Goal: Information Seeking & Learning: Learn about a topic

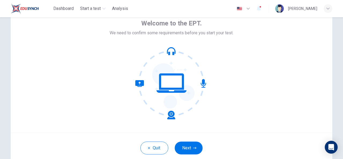
scroll to position [28, 0]
click at [186, 146] on button "Next" at bounding box center [188, 148] width 28 height 13
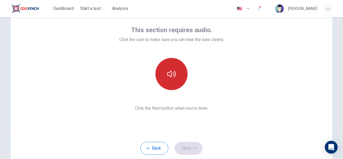
click at [177, 74] on button "button" at bounding box center [171, 74] width 32 height 32
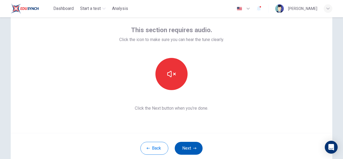
click at [189, 147] on button "Next" at bounding box center [188, 148] width 28 height 13
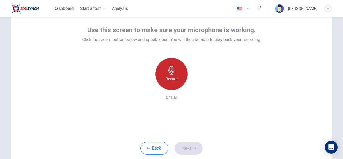
click at [170, 79] on h6 "Record" at bounding box center [171, 78] width 12 height 6
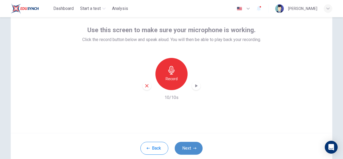
click at [189, 142] on button "Next" at bounding box center [188, 148] width 28 height 13
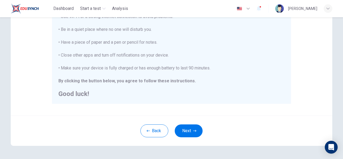
scroll to position [123, 0]
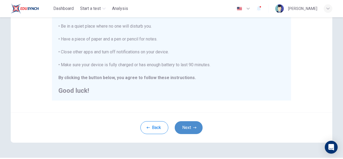
click at [188, 128] on button "Next" at bounding box center [188, 127] width 28 height 13
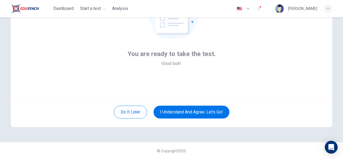
scroll to position [64, 0]
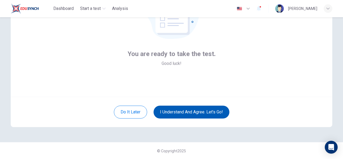
click at [220, 112] on button "I understand and agree. Let’s go!" at bounding box center [191, 111] width 76 height 13
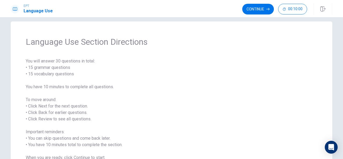
scroll to position [8, 0]
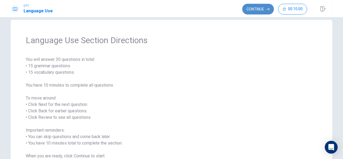
click at [254, 12] on button "Continue" at bounding box center [258, 9] width 32 height 11
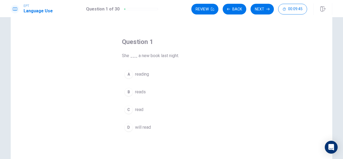
scroll to position [13, 0]
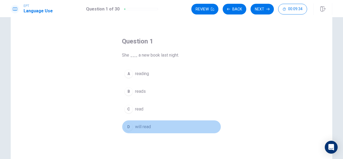
click at [143, 126] on span "will read" at bounding box center [143, 126] width 16 height 6
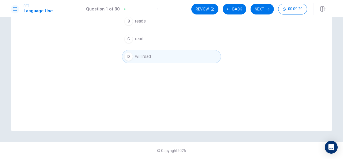
scroll to position [0, 0]
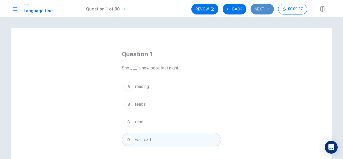
click at [263, 8] on button "Next" at bounding box center [261, 9] width 23 height 11
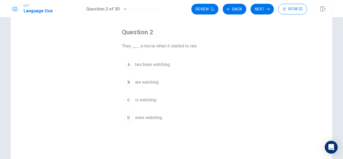
scroll to position [21, 0]
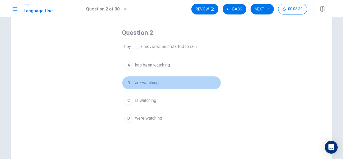
click at [152, 83] on span "are watching" at bounding box center [147, 82] width 24 height 6
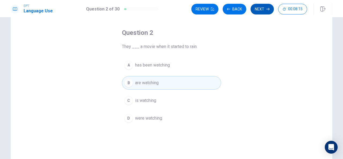
click at [263, 9] on button "Next" at bounding box center [261, 9] width 23 height 11
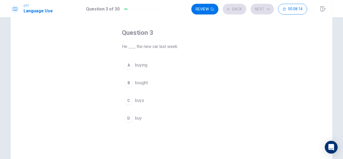
click at [198, 58] on button "A buying" at bounding box center [171, 64] width 99 height 13
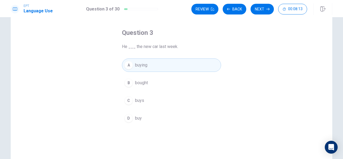
click at [134, 53] on div "Question 3 He ___ the new car last week. A buying B bought C buys D buy" at bounding box center [171, 76] width 120 height 113
click at [127, 84] on div "B" at bounding box center [128, 82] width 9 height 9
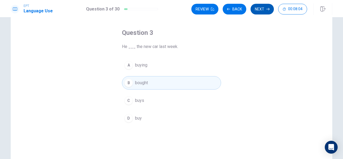
click at [260, 11] on button "Next" at bounding box center [261, 9] width 23 height 11
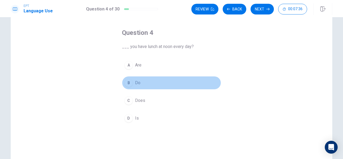
click at [126, 83] on div "B" at bounding box center [128, 82] width 9 height 9
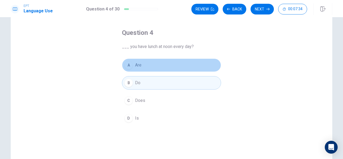
click at [176, 64] on button "A Are" at bounding box center [171, 64] width 99 height 13
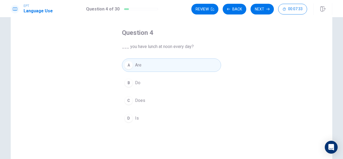
click at [139, 83] on span "Do" at bounding box center [137, 82] width 5 height 6
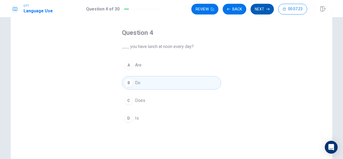
click at [265, 8] on button "Next" at bounding box center [261, 9] width 23 height 11
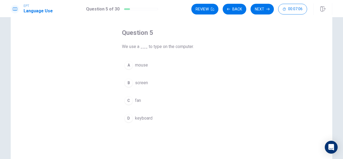
click at [124, 117] on div "D" at bounding box center [128, 118] width 9 height 9
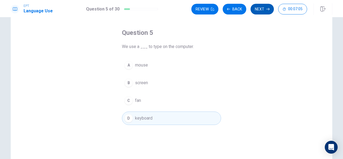
click at [262, 8] on button "Next" at bounding box center [261, 9] width 23 height 11
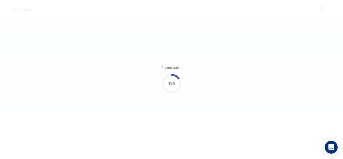
scroll to position [0, 0]
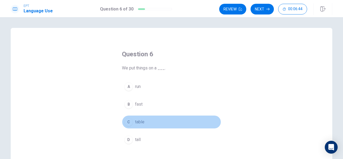
click at [128, 122] on div "C" at bounding box center [128, 121] width 9 height 9
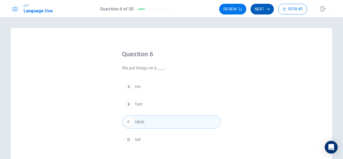
click at [259, 8] on button "Next" at bounding box center [261, 9] width 23 height 11
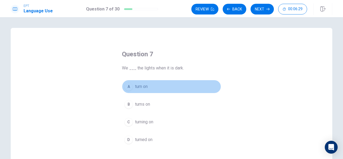
click at [128, 83] on div "A" at bounding box center [128, 86] width 9 height 9
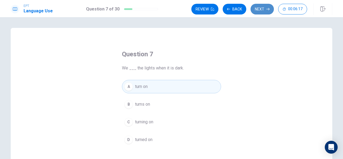
click at [262, 9] on button "Next" at bounding box center [261, 9] width 23 height 11
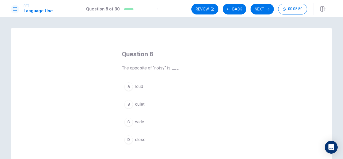
click at [130, 106] on div "B" at bounding box center [128, 104] width 9 height 9
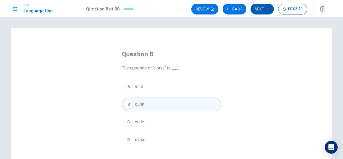
click at [261, 9] on button "Next" at bounding box center [261, 9] width 23 height 11
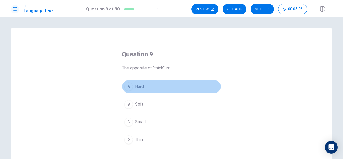
click at [128, 88] on div "A" at bounding box center [128, 86] width 9 height 9
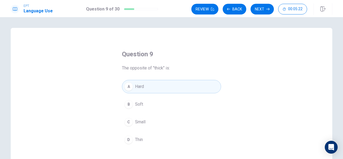
click at [146, 122] on button "C Small" at bounding box center [171, 121] width 99 height 13
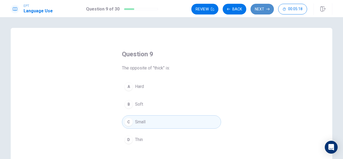
click at [257, 7] on button "Next" at bounding box center [261, 9] width 23 height 11
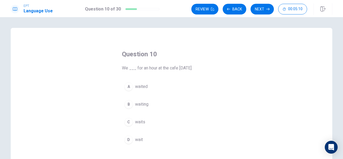
click at [141, 86] on span "waited" at bounding box center [141, 86] width 13 height 6
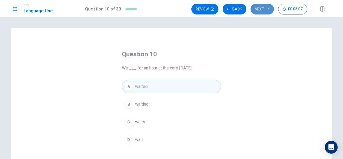
click at [260, 11] on button "Next" at bounding box center [261, 9] width 23 height 11
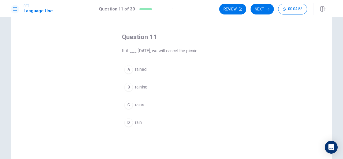
scroll to position [17, 0]
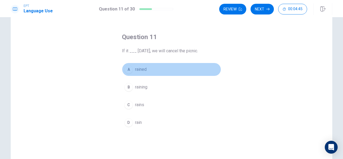
click at [132, 69] on button "A rained" at bounding box center [171, 69] width 99 height 13
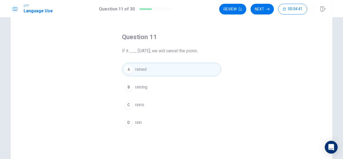
scroll to position [0, 0]
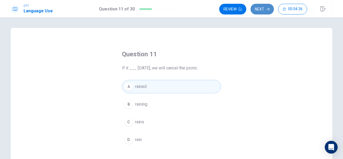
click at [260, 12] on button "Next" at bounding box center [261, 9] width 23 height 11
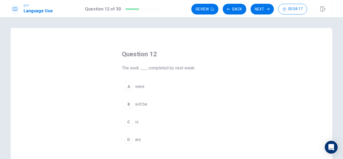
click at [143, 104] on span "will be" at bounding box center [141, 104] width 12 height 6
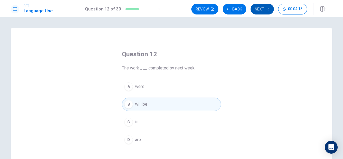
click at [259, 10] on button "Next" at bounding box center [261, 9] width 23 height 11
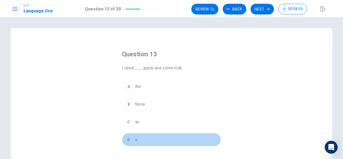
click at [129, 138] on div "D" at bounding box center [128, 139] width 9 height 9
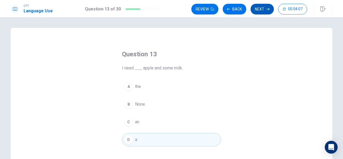
click at [257, 8] on button "Next" at bounding box center [261, 9] width 23 height 11
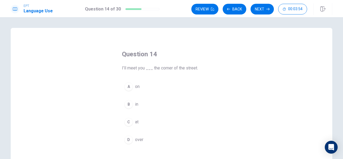
click at [127, 85] on div "A" at bounding box center [128, 86] width 9 height 9
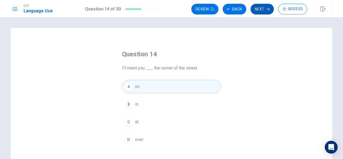
click at [259, 12] on button "Next" at bounding box center [261, 9] width 23 height 11
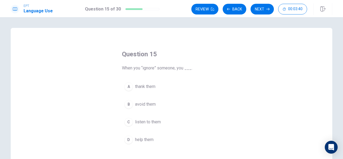
click at [127, 122] on div "C" at bounding box center [128, 121] width 9 height 9
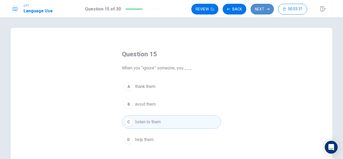
click at [260, 9] on button "Next" at bounding box center [261, 9] width 23 height 11
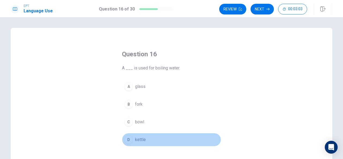
click at [126, 137] on div "D" at bounding box center [128, 139] width 9 height 9
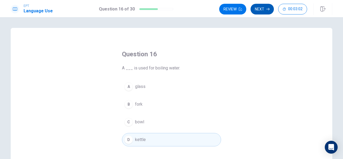
click at [261, 10] on button "Next" at bounding box center [261, 9] width 23 height 11
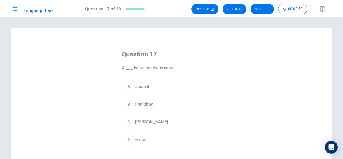
click at [130, 105] on div "B" at bounding box center [128, 104] width 9 height 9
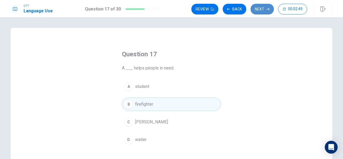
click at [257, 10] on button "Next" at bounding box center [261, 9] width 23 height 11
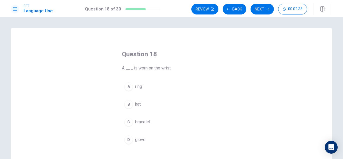
click at [128, 105] on div "B" at bounding box center [128, 104] width 9 height 9
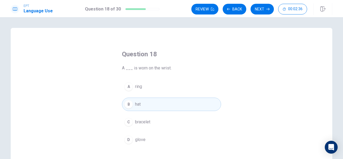
click at [260, 12] on button "Next" at bounding box center [261, 9] width 23 height 11
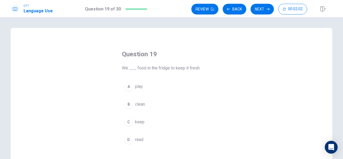
click at [127, 120] on div "C" at bounding box center [128, 121] width 9 height 9
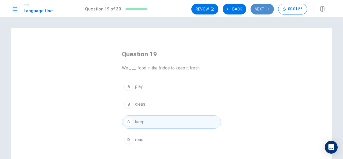
click at [257, 10] on button "Next" at bounding box center [261, 9] width 23 height 11
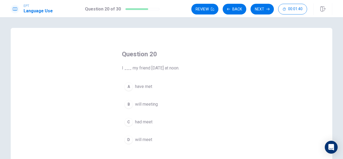
click at [148, 103] on span "will meeting" at bounding box center [146, 104] width 23 height 6
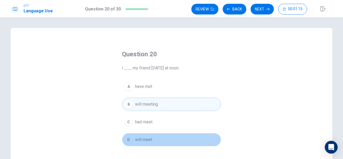
click at [153, 139] on button "D will meet" at bounding box center [171, 139] width 99 height 13
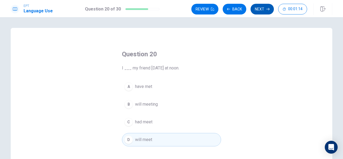
click at [258, 10] on button "Next" at bounding box center [261, 9] width 23 height 11
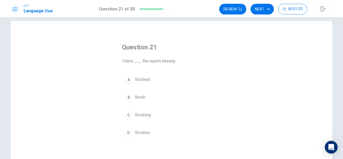
scroll to position [7, 0]
click at [127, 131] on div "D" at bounding box center [128, 132] width 9 height 9
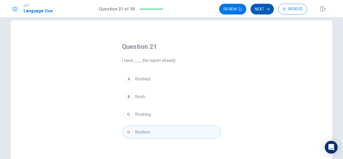
click at [262, 9] on button "Next" at bounding box center [261, 9] width 23 height 11
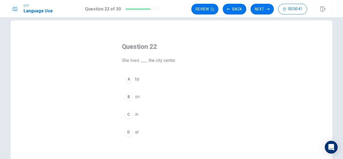
click at [129, 113] on div "C" at bounding box center [128, 114] width 9 height 9
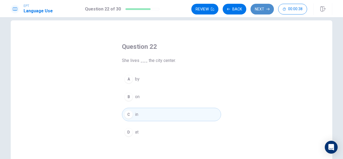
click at [260, 10] on button "Next" at bounding box center [261, 9] width 23 height 11
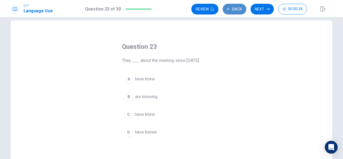
click at [238, 8] on button "Back" at bounding box center [234, 9] width 24 height 11
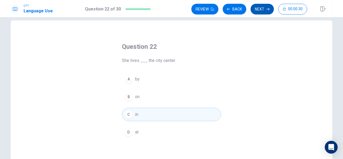
click at [261, 10] on button "Next" at bounding box center [261, 9] width 23 height 11
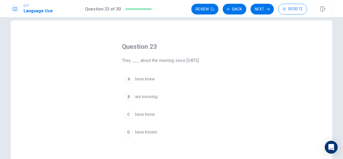
click at [129, 113] on div "C" at bounding box center [128, 114] width 9 height 9
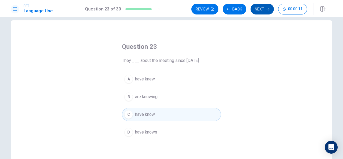
click at [256, 11] on button "Next" at bounding box center [261, 9] width 23 height 11
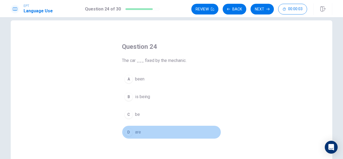
click at [130, 128] on div "D" at bounding box center [128, 132] width 9 height 9
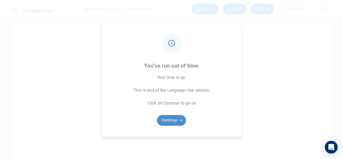
click at [170, 117] on button "Continue" at bounding box center [171, 120] width 29 height 11
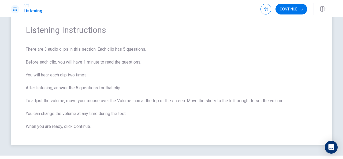
scroll to position [17, 0]
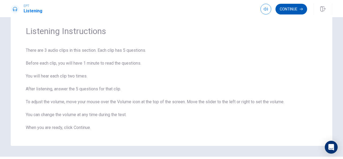
click at [290, 13] on button "Continue" at bounding box center [291, 9] width 32 height 11
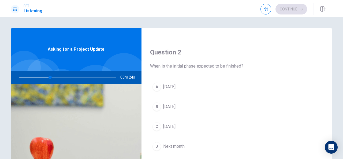
scroll to position [128, 0]
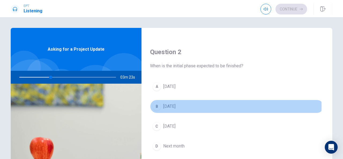
click at [154, 105] on div "B" at bounding box center [156, 106] width 9 height 9
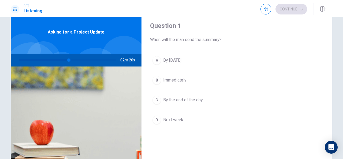
scroll to position [17, 0]
click at [213, 56] on button "A By [DATE]" at bounding box center [236, 60] width 173 height 13
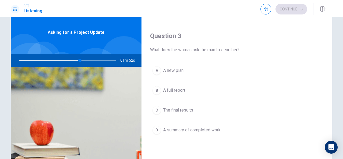
scroll to position [265, 0]
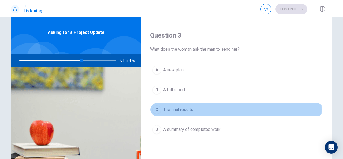
click at [173, 107] on span "The final results" at bounding box center [178, 109] width 30 height 6
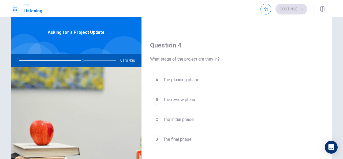
scroll to position [391, 0]
click at [156, 136] on div "D" at bounding box center [156, 139] width 9 height 9
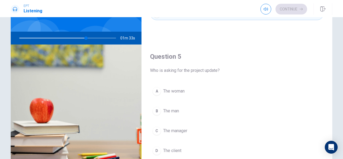
scroll to position [44, 0]
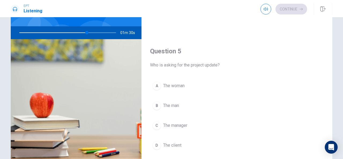
drag, startPoint x: 83, startPoint y: 30, endPoint x: 66, endPoint y: 36, distance: 18.2
click at [66, 36] on div at bounding box center [66, 32] width 107 height 13
click at [87, 33] on div at bounding box center [66, 32] width 107 height 13
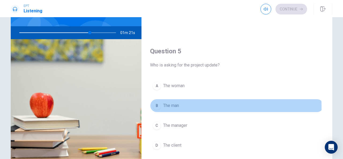
click at [159, 104] on button "B The man" at bounding box center [236, 105] width 173 height 13
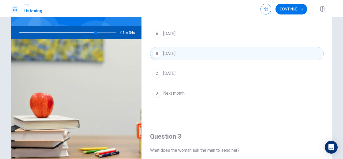
scroll to position [0, 0]
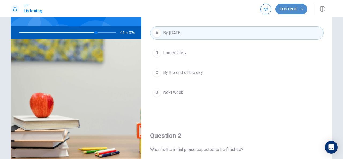
click at [289, 7] on button "Continue" at bounding box center [291, 9] width 32 height 11
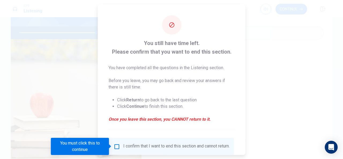
scroll to position [41, 0]
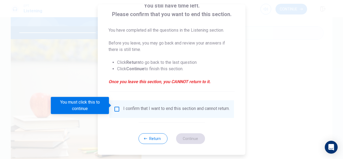
click at [116, 106] on input "You must click this to continue" at bounding box center [116, 109] width 6 height 6
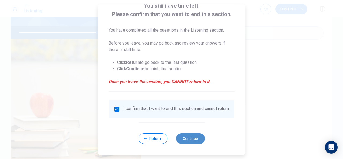
click at [198, 138] on button "Continue" at bounding box center [190, 138] width 29 height 11
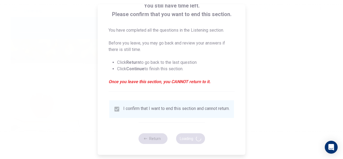
type input "82"
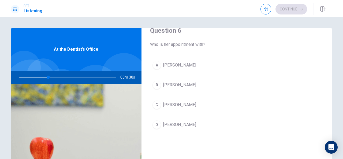
scroll to position [12, 0]
click at [170, 103] on span "[PERSON_NAME]" at bounding box center [179, 105] width 33 height 6
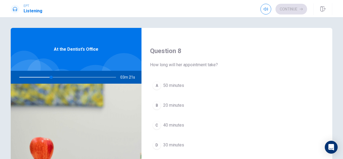
scroll to position [266, 0]
click at [158, 141] on div "D" at bounding box center [156, 145] width 9 height 9
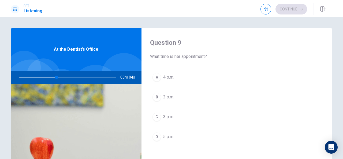
scroll to position [411, 0]
click at [170, 115] on span "3 p.m." at bounding box center [168, 116] width 11 height 6
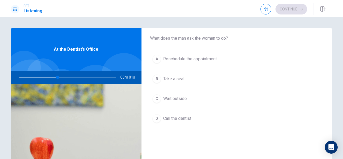
scroll to position [155, 0]
click at [181, 77] on span "Take a seat" at bounding box center [173, 78] width 21 height 6
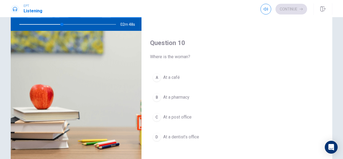
scroll to position [52, 0]
click at [187, 135] on span "At a dentist’s office" at bounding box center [181, 137] width 36 height 6
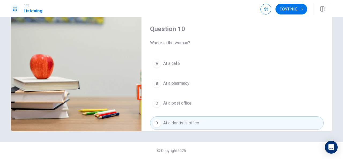
scroll to position [495, 0]
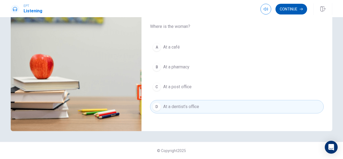
click at [289, 11] on button "Continue" at bounding box center [291, 9] width 32 height 11
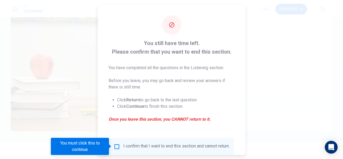
click at [115, 145] on input "You must click this to continue" at bounding box center [116, 146] width 6 height 6
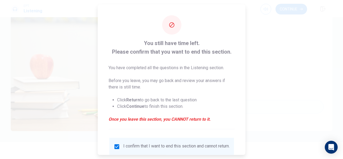
scroll to position [41, 0]
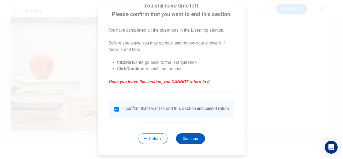
click at [189, 135] on button "Continue" at bounding box center [190, 138] width 29 height 11
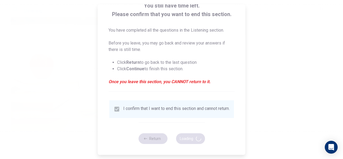
type input "51"
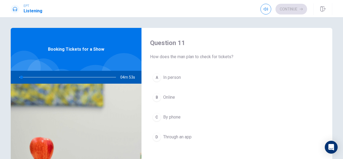
drag, startPoint x: 265, startPoint y: 90, endPoint x: 315, endPoint y: 2, distance: 100.9
click at [315, 2] on div "EPT Listening Continue Continue Question 11 How does the man plan to check for …" at bounding box center [171, 79] width 343 height 159
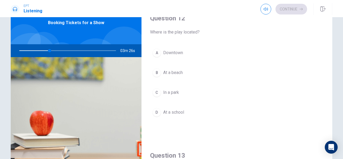
scroll to position [135, 0]
click at [155, 45] on div "Question 12 Where is the play located? A Downtown B At a beach C In a park D At…" at bounding box center [236, 71] width 191 height 137
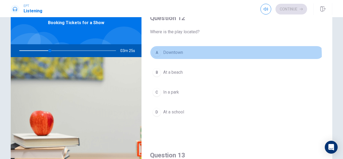
click at [157, 57] on button "A Downtown" at bounding box center [236, 52] width 173 height 13
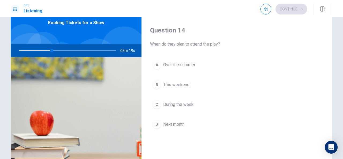
scroll to position [398, 0]
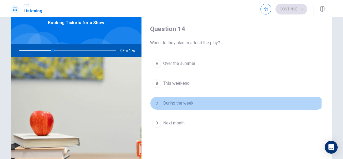
click at [156, 100] on div "C" at bounding box center [156, 103] width 9 height 9
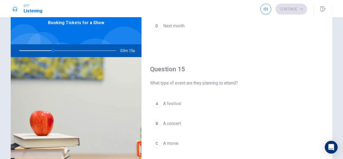
scroll to position [495, 0]
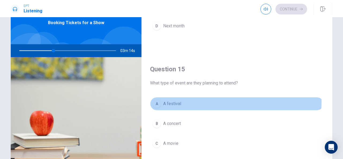
click at [206, 98] on button "A A festival" at bounding box center [236, 103] width 173 height 13
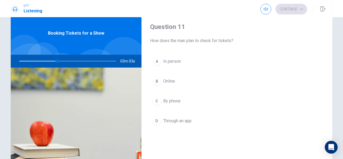
scroll to position [16, 0]
click at [158, 62] on div "A" at bounding box center [156, 61] width 9 height 9
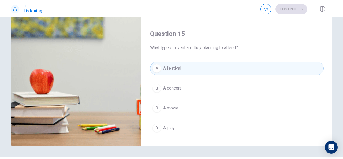
scroll to position [66, 0]
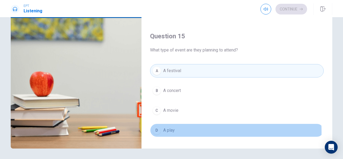
click at [168, 128] on span "A play" at bounding box center [169, 130] width 12 height 6
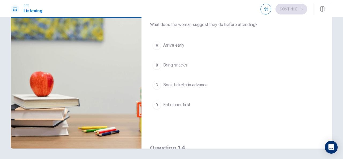
scroll to position [238, 0]
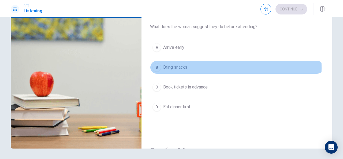
click at [170, 66] on span "Bring snacks" at bounding box center [175, 67] width 24 height 6
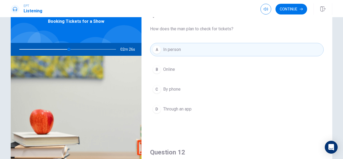
scroll to position [28, 0]
click at [178, 87] on span "By phone" at bounding box center [171, 89] width 17 height 6
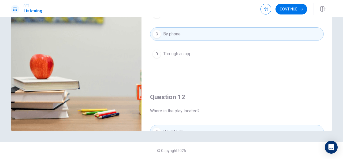
scroll to position [0, 0]
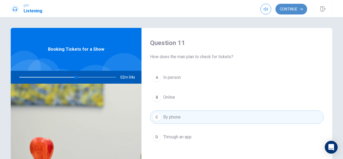
click at [285, 10] on button "Continue" at bounding box center [291, 9] width 32 height 11
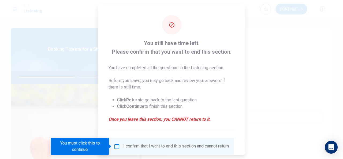
click at [116, 149] on input "You must click this to continue" at bounding box center [116, 146] width 6 height 6
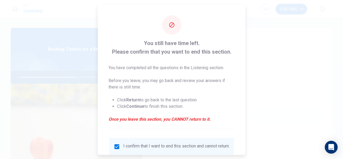
scroll to position [41, 0]
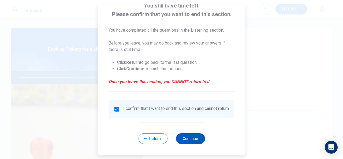
click at [187, 136] on button "Continue" at bounding box center [190, 138] width 29 height 11
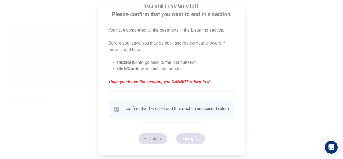
type input "61"
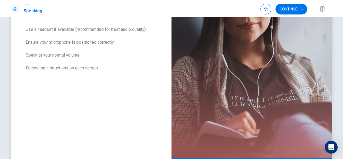
scroll to position [101, 0]
click at [291, 8] on button "Continue" at bounding box center [291, 9] width 32 height 11
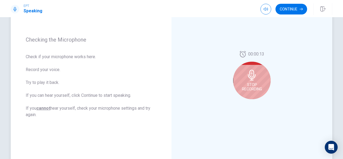
scroll to position [67, 0]
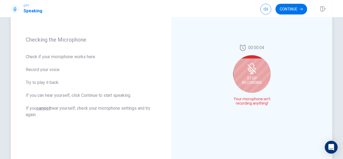
click at [253, 76] on span "Stop Recording" at bounding box center [252, 80] width 20 height 9
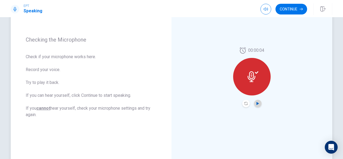
click at [257, 102] on icon "Play Audio" at bounding box center [257, 103] width 3 height 3
click at [254, 74] on icon at bounding box center [252, 76] width 11 height 11
click at [256, 102] on icon "Pause Audio" at bounding box center [257, 103] width 3 height 3
click at [251, 74] on icon at bounding box center [251, 76] width 8 height 11
click at [243, 105] on button "Record Again" at bounding box center [245, 103] width 7 height 7
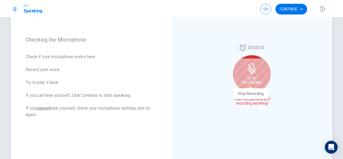
click at [252, 81] on span "Stop Recording" at bounding box center [252, 80] width 20 height 9
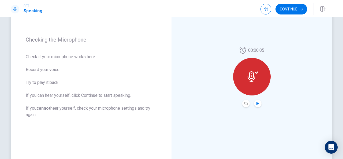
click at [256, 103] on icon "Play Audio" at bounding box center [257, 103] width 2 height 3
click at [292, 121] on div "00:00:05" at bounding box center [251, 76] width 161 height 233
click at [245, 103] on icon "Record Again" at bounding box center [245, 103] width 3 height 3
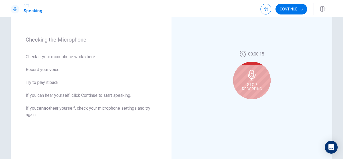
click at [249, 79] on icon at bounding box center [252, 75] width 8 height 11
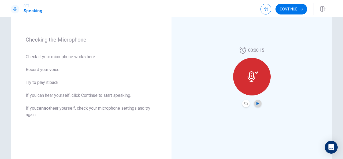
click at [256, 103] on icon "Play Audio" at bounding box center [257, 103] width 2 height 3
click at [249, 79] on icon at bounding box center [252, 76] width 11 height 11
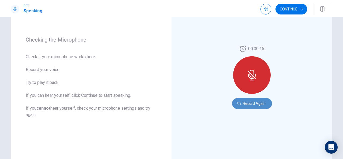
click at [244, 102] on button "Record Again" at bounding box center [252, 103] width 40 height 11
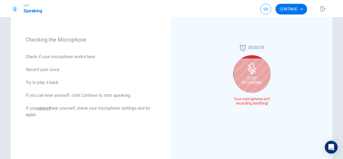
click at [259, 65] on div "Stop Recording" at bounding box center [251, 73] width 37 height 37
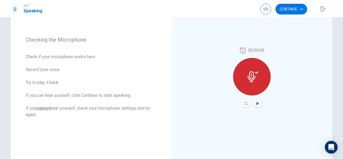
click at [256, 103] on icon "Play Audio" at bounding box center [257, 103] width 2 height 3
click at [242, 104] on button "Record Again" at bounding box center [245, 103] width 7 height 7
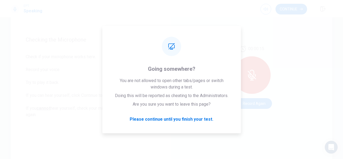
drag, startPoint x: 282, startPoint y: 0, endPoint x: 80, endPoint y: 25, distance: 203.9
click at [80, 25] on div "Checking the Microphone Check if your microphone works here. Record your voice.…" at bounding box center [91, 76] width 161 height 233
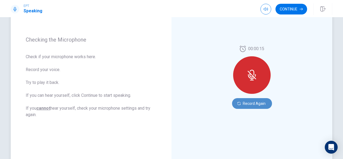
click at [250, 102] on button "Record Again" at bounding box center [252, 103] width 40 height 11
drag, startPoint x: 246, startPoint y: 78, endPoint x: 246, endPoint y: 104, distance: 25.7
click at [246, 104] on div "00:00:15 Record Again" at bounding box center [252, 76] width 40 height 63
click at [246, 104] on button "Record Again" at bounding box center [252, 103] width 40 height 11
click at [258, 105] on button "Record Again" at bounding box center [252, 103] width 40 height 11
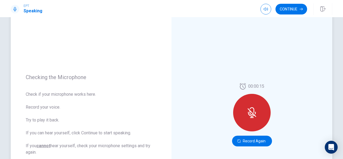
scroll to position [62, 0]
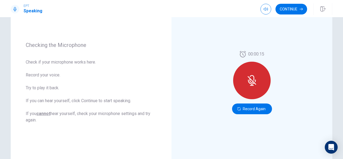
click at [250, 81] on icon at bounding box center [251, 80] width 9 height 9
click at [246, 108] on button "Record Again" at bounding box center [252, 108] width 40 height 11
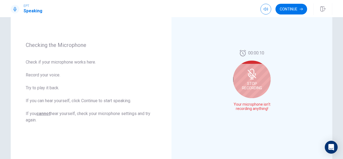
click at [249, 91] on div "Stop Recording" at bounding box center [251, 78] width 37 height 37
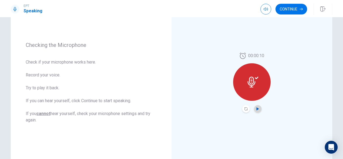
click at [256, 108] on icon "Play Audio" at bounding box center [257, 108] width 2 height 3
click at [245, 108] on icon "Record Again" at bounding box center [245, 108] width 3 height 3
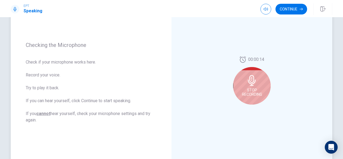
click at [255, 87] on div "Stop Recording" at bounding box center [251, 85] width 37 height 37
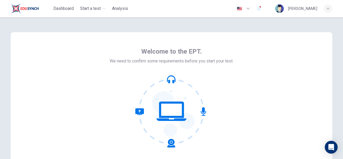
scroll to position [64, 0]
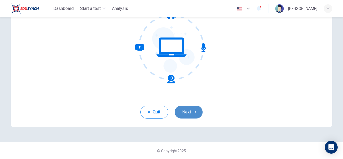
click at [193, 112] on icon "button" at bounding box center [194, 111] width 3 height 3
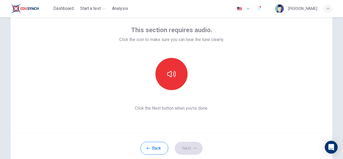
scroll to position [24, 0]
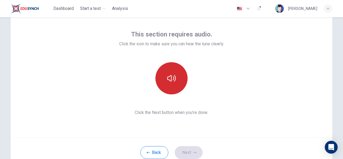
click at [175, 74] on button "button" at bounding box center [171, 78] width 32 height 32
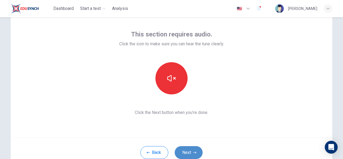
click at [191, 155] on button "Next" at bounding box center [188, 152] width 28 height 13
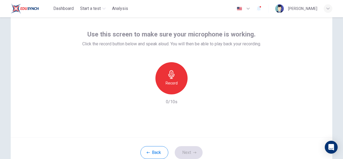
click at [172, 74] on icon "button" at bounding box center [171, 74] width 9 height 9
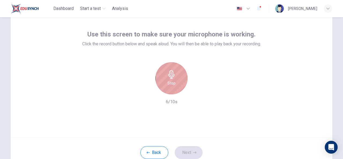
click at [172, 78] on icon "button" at bounding box center [171, 74] width 9 height 9
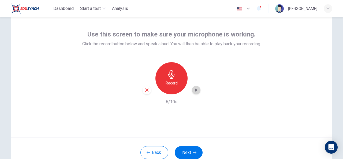
click at [195, 92] on icon "button" at bounding box center [195, 89] width 5 height 5
